Goal: Information Seeking & Learning: Check status

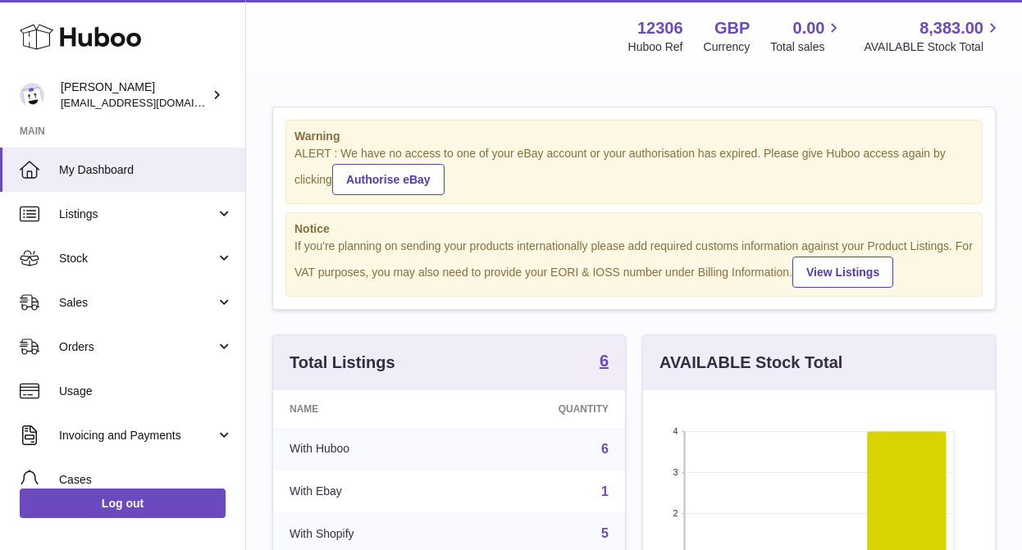
scroll to position [256, 352]
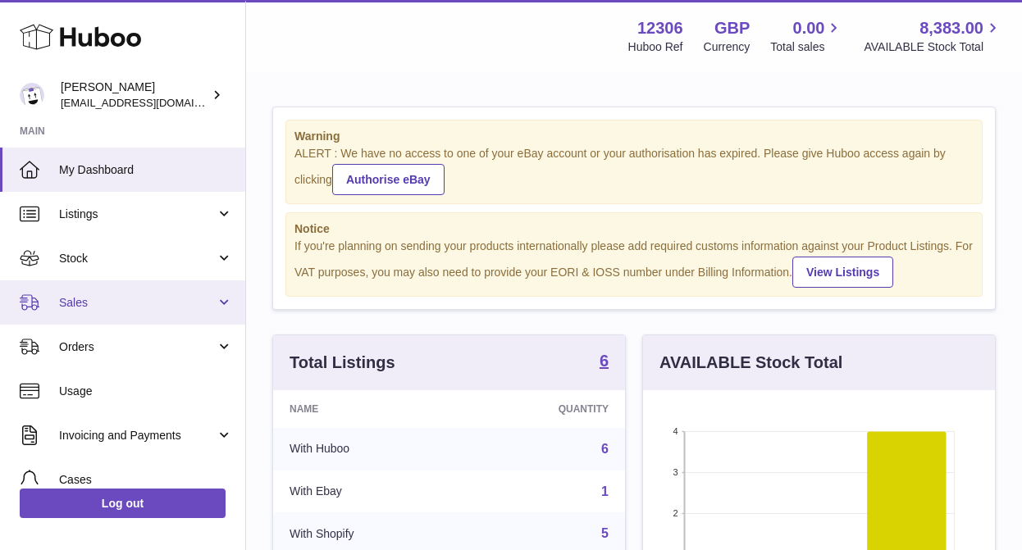
click at [86, 299] on span "Sales" at bounding box center [137, 303] width 157 height 16
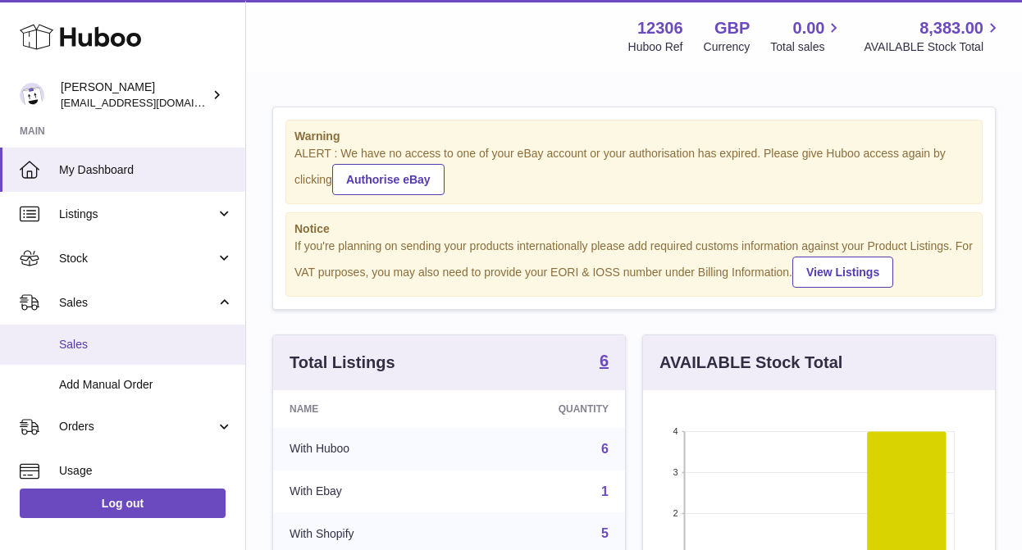
click at [89, 342] on span "Sales" at bounding box center [146, 345] width 174 height 16
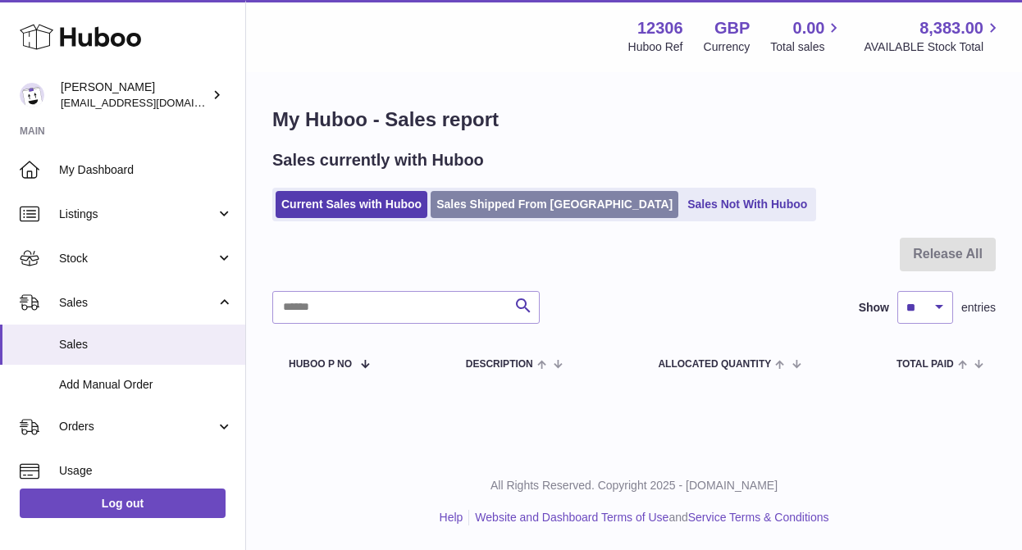
click at [514, 199] on link "Sales Shipped From [GEOGRAPHIC_DATA]" at bounding box center [554, 204] width 248 height 27
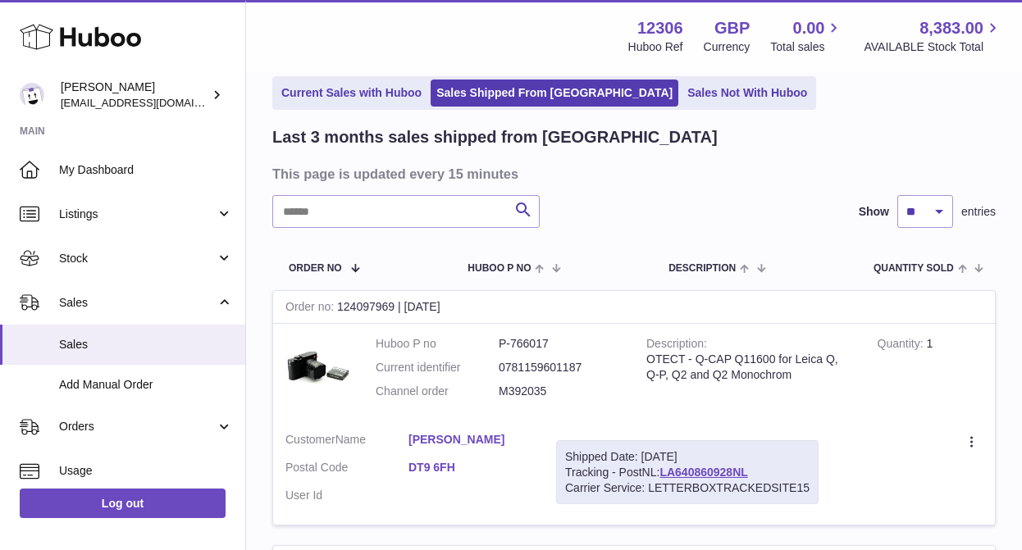
scroll to position [71, 0]
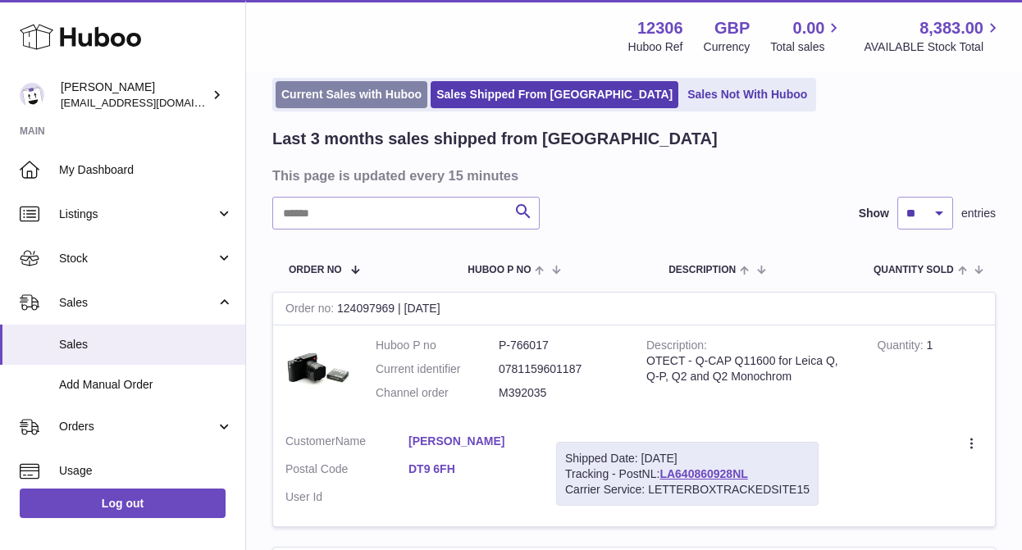
click at [320, 87] on link "Current Sales with Huboo" at bounding box center [352, 94] width 152 height 27
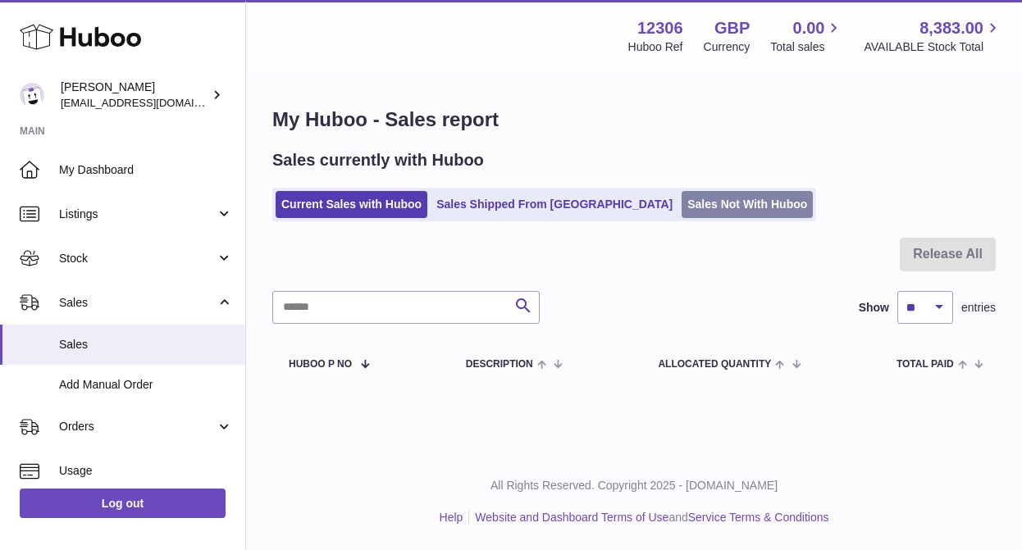
click at [682, 204] on link "Sales Not With Huboo" at bounding box center [746, 204] width 131 height 27
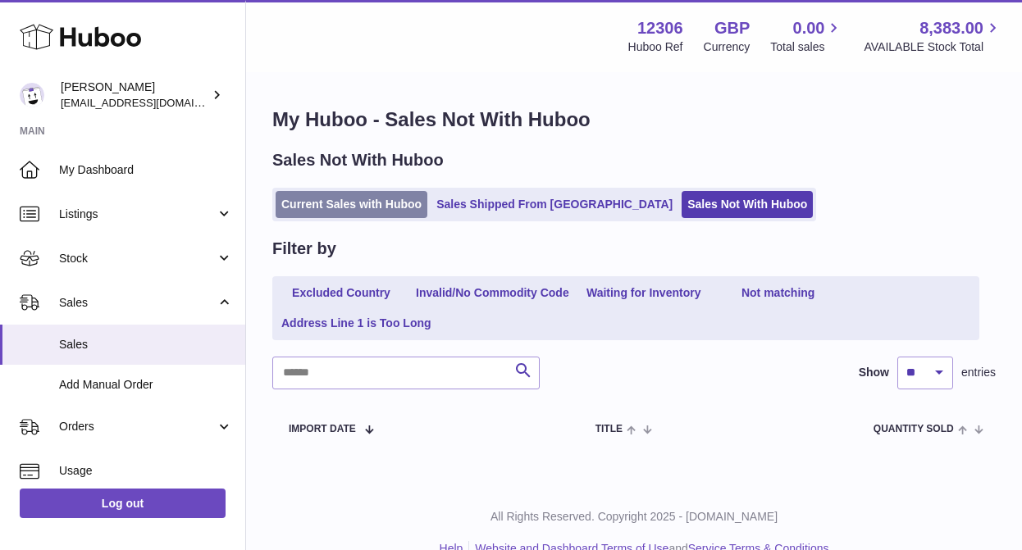
click at [322, 201] on link "Current Sales with Huboo" at bounding box center [352, 204] width 152 height 27
